Goal: Task Accomplishment & Management: Manage account settings

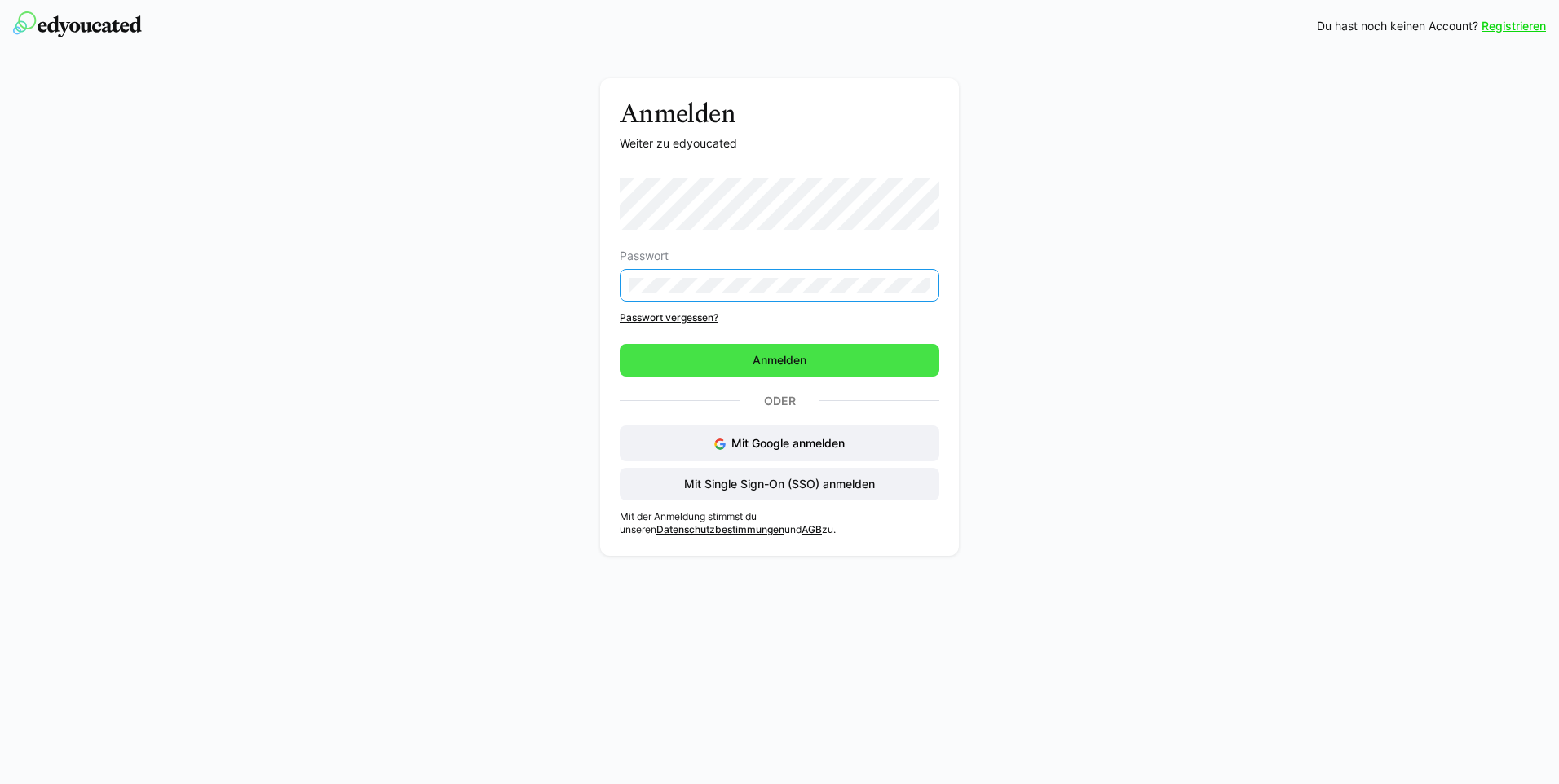
click at [856, 370] on span "Anmelden" at bounding box center [780, 361] width 320 height 33
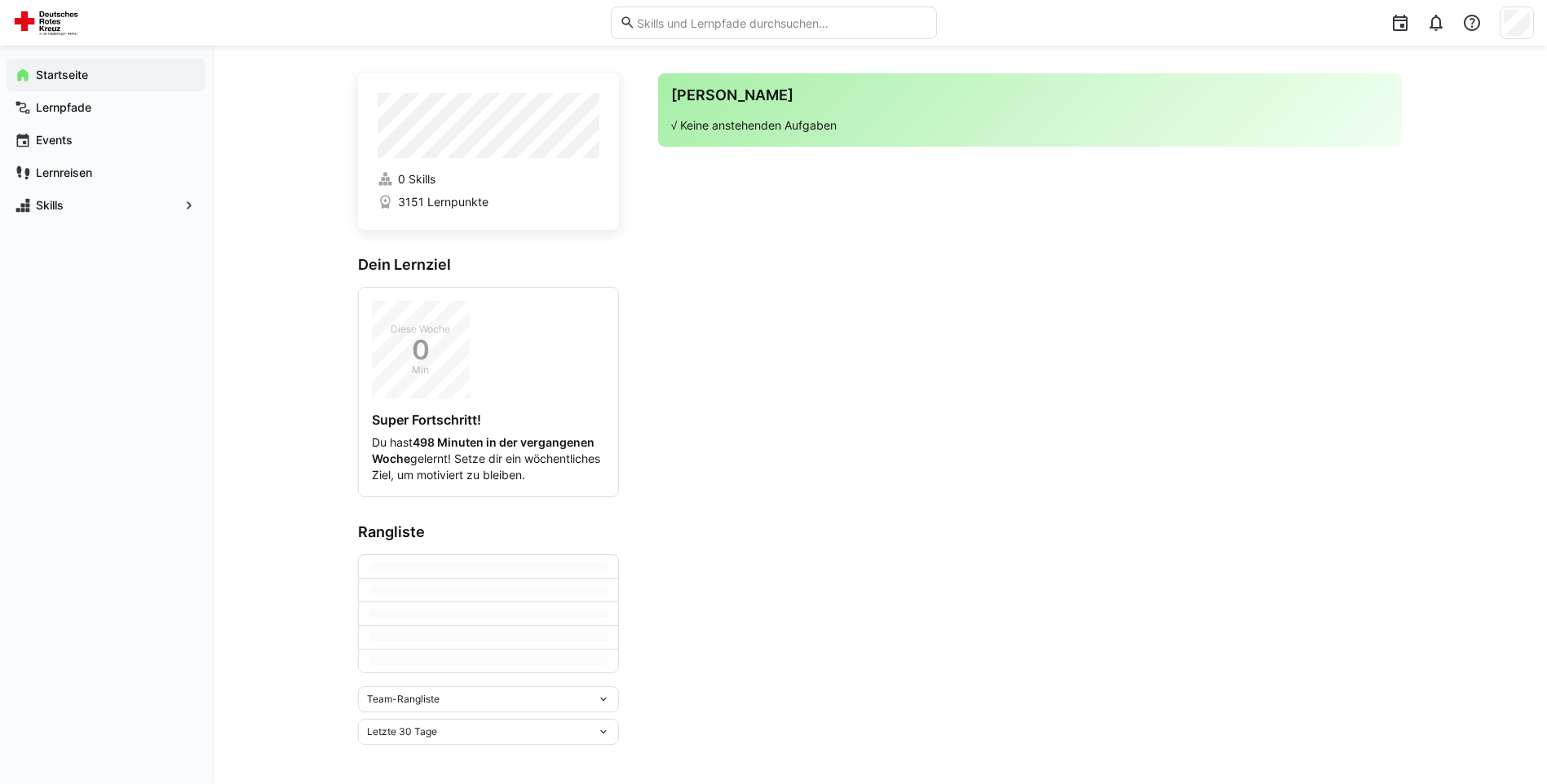
scroll to position [33, 0]
click at [85, 213] on div "Skills" at bounding box center [105, 205] width 199 height 33
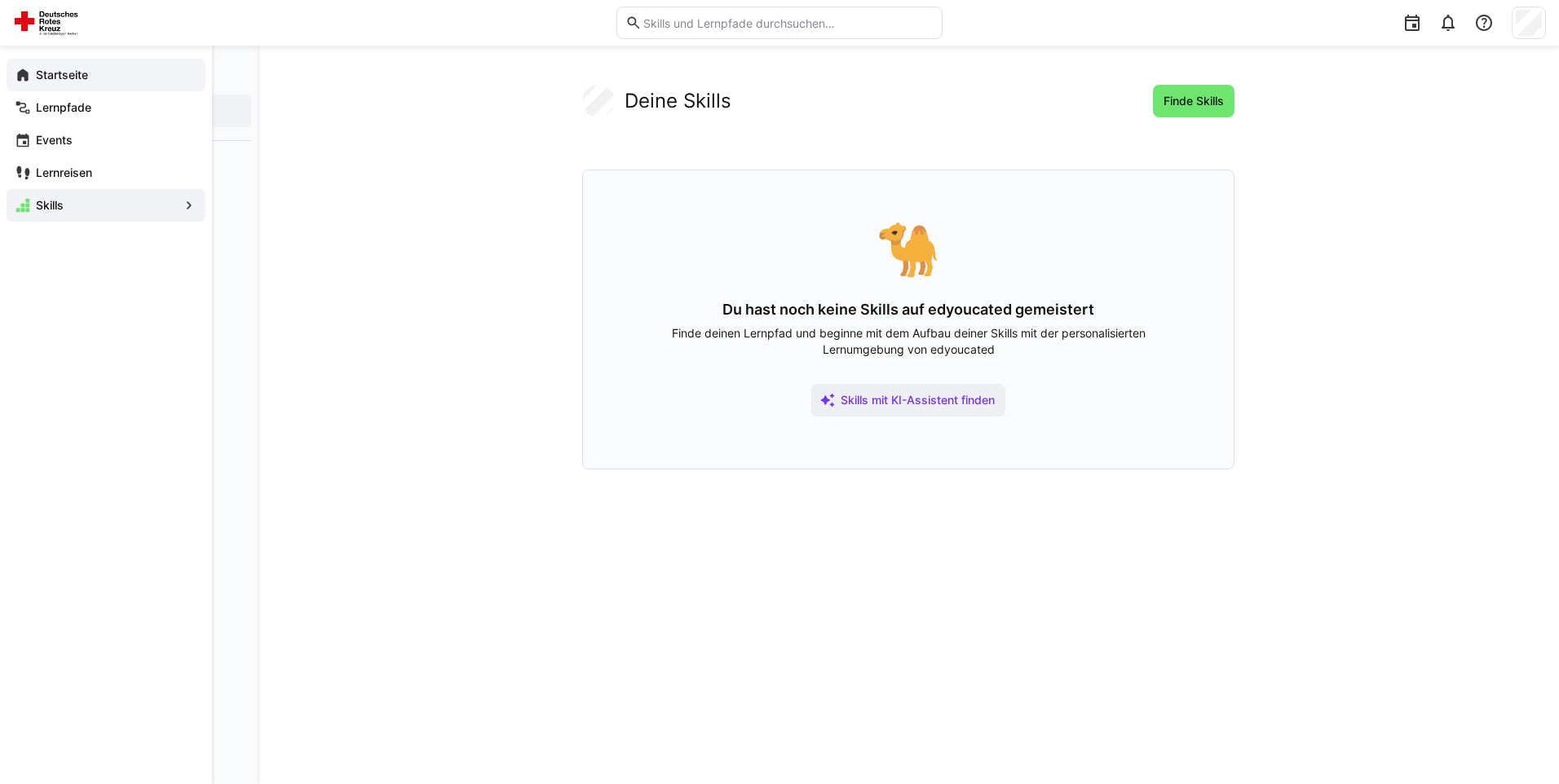
click at [115, 67] on span "Startseite" at bounding box center [115, 75] width 164 height 16
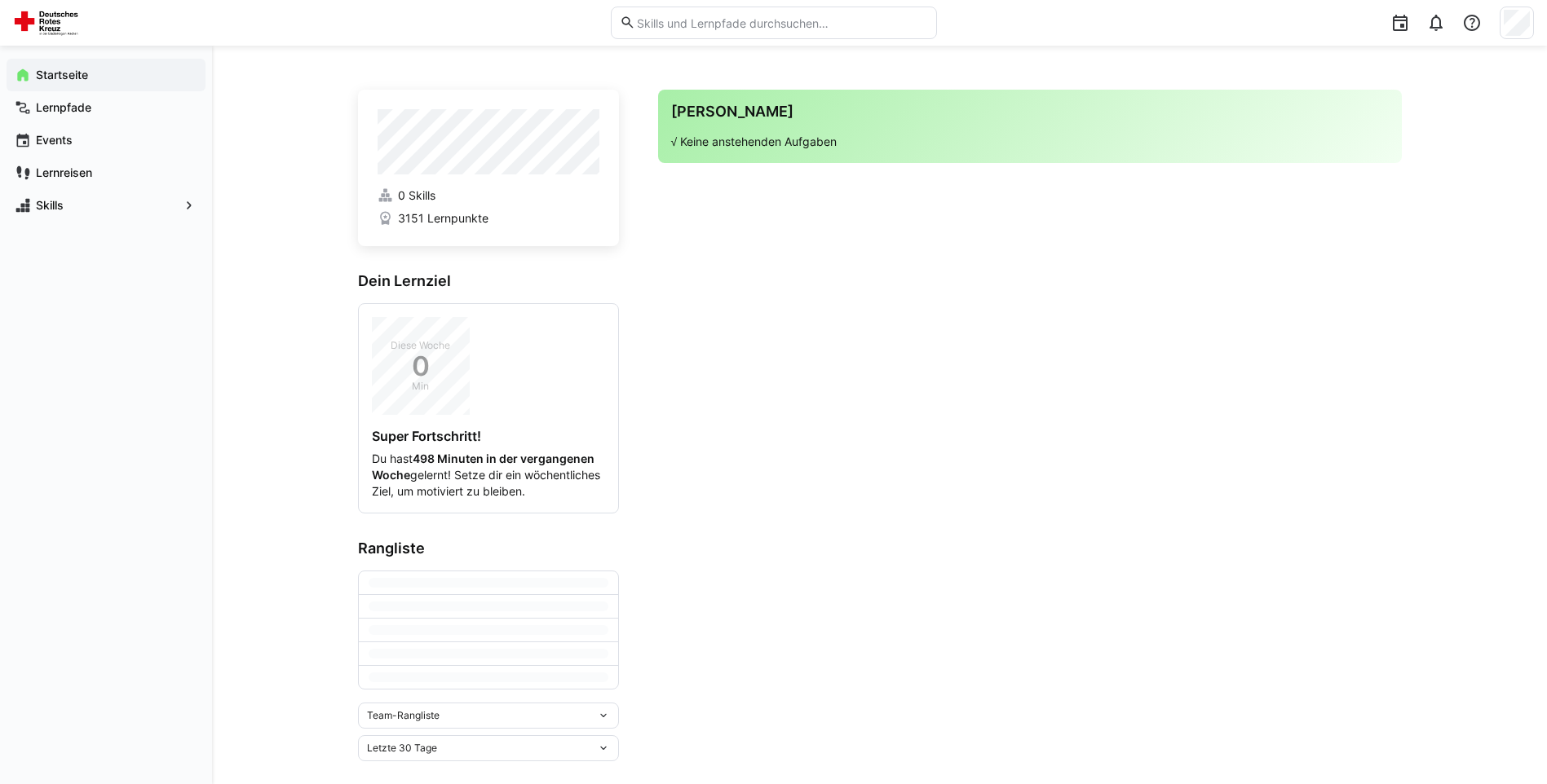
scroll to position [33, 0]
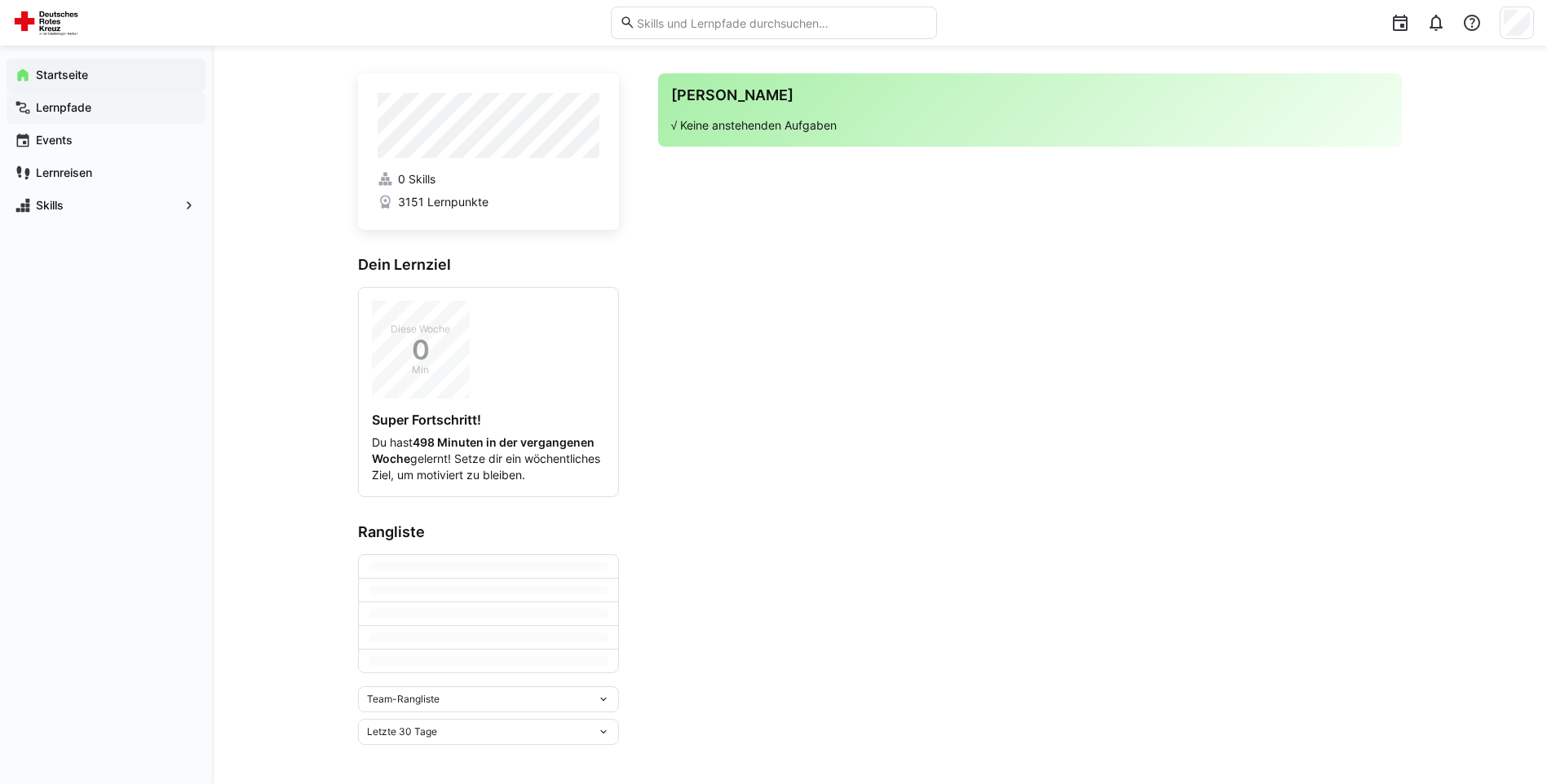
click at [70, 115] on span "Lernpfade" at bounding box center [115, 107] width 164 height 16
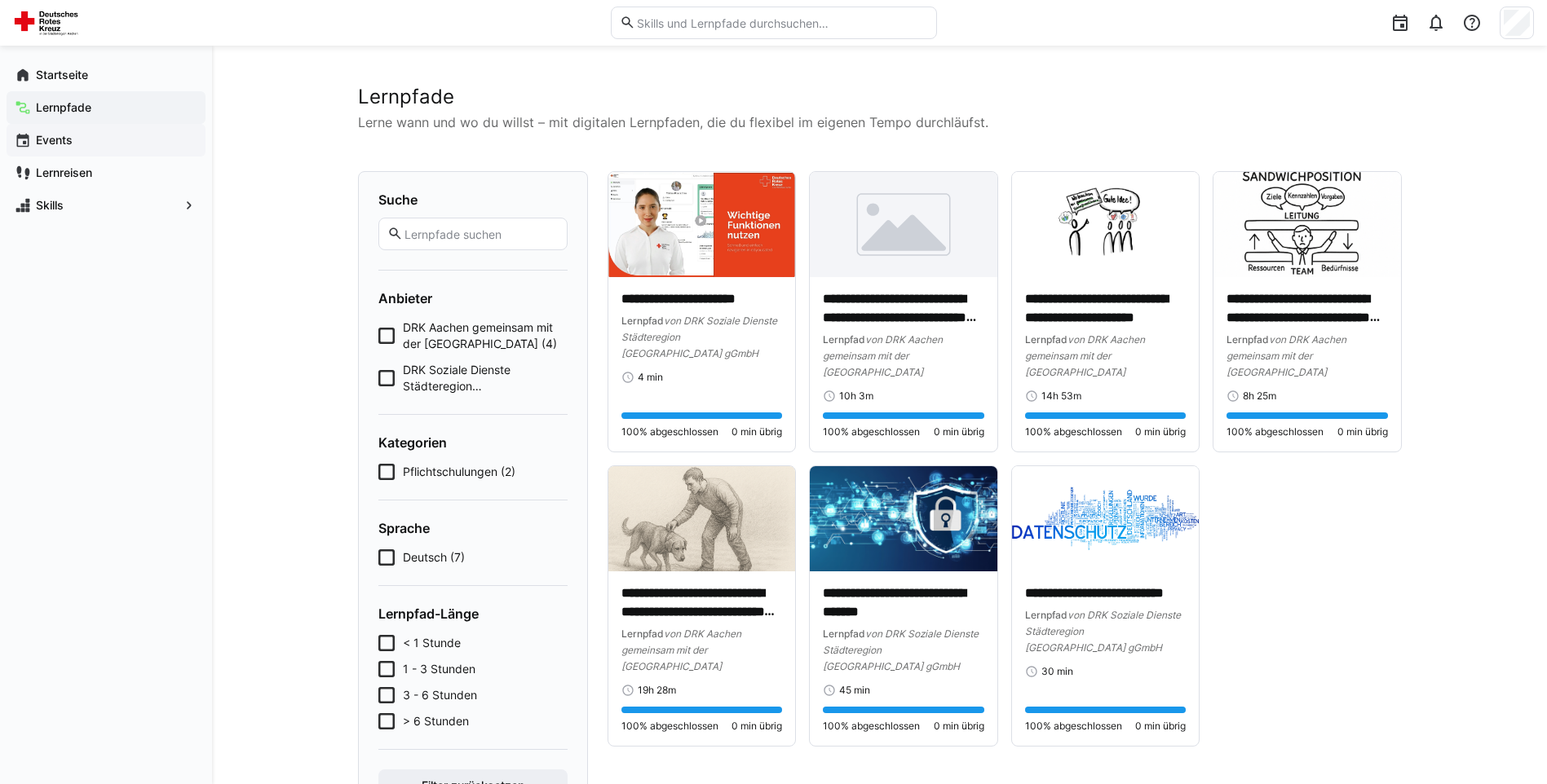
click at [113, 144] on span "Events" at bounding box center [115, 140] width 164 height 16
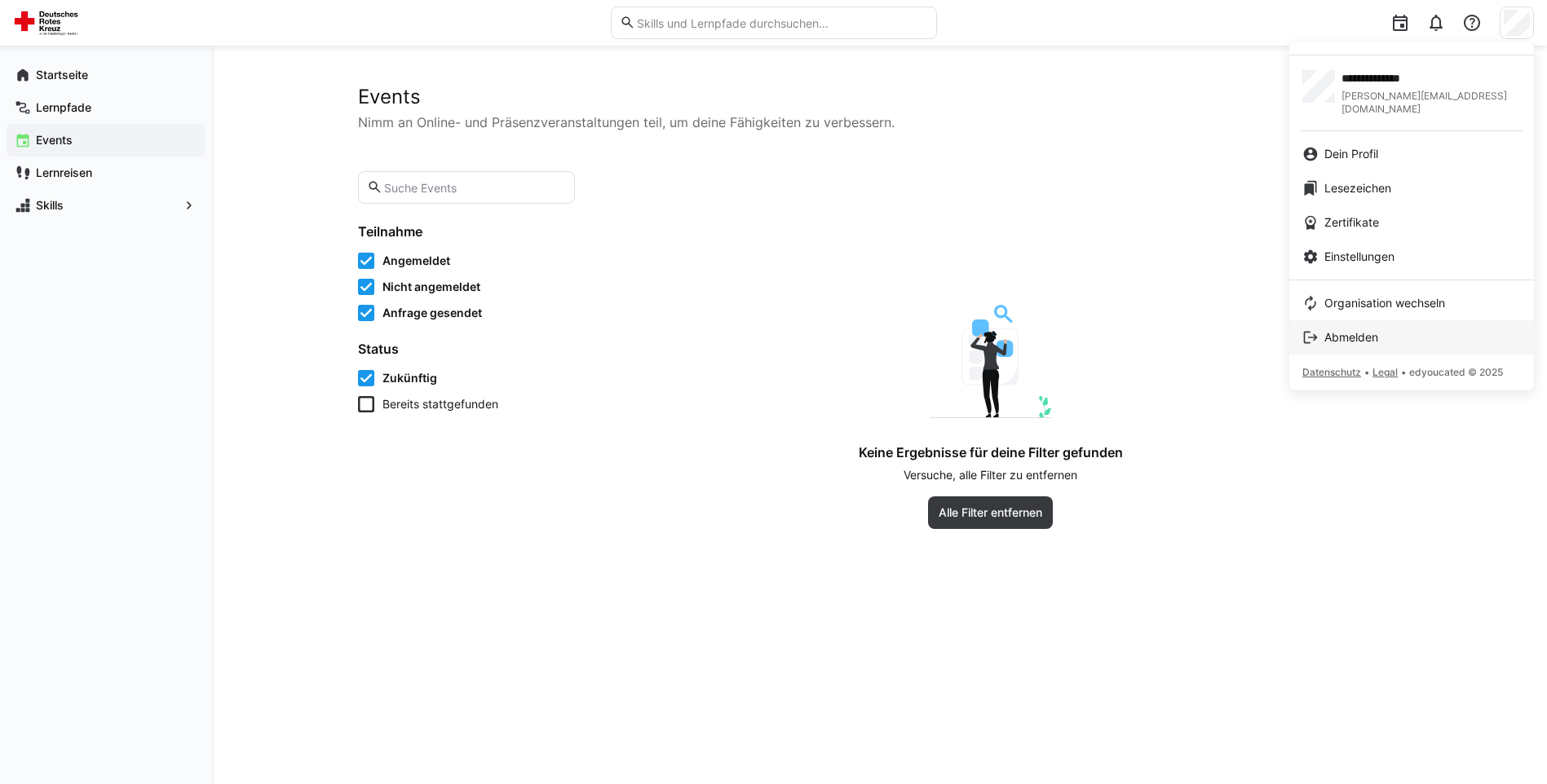
click at [1373, 330] on span "Abmelden" at bounding box center [1351, 338] width 54 height 16
